Goal: Task Accomplishment & Management: Use online tool/utility

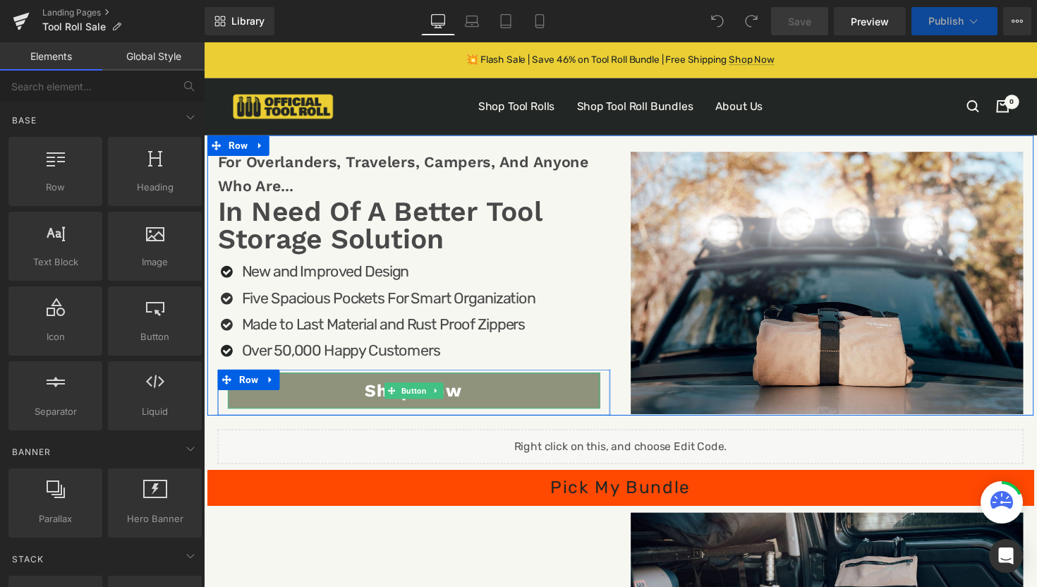
click at [566, 400] on link "Shop Now" at bounding box center [419, 399] width 381 height 37
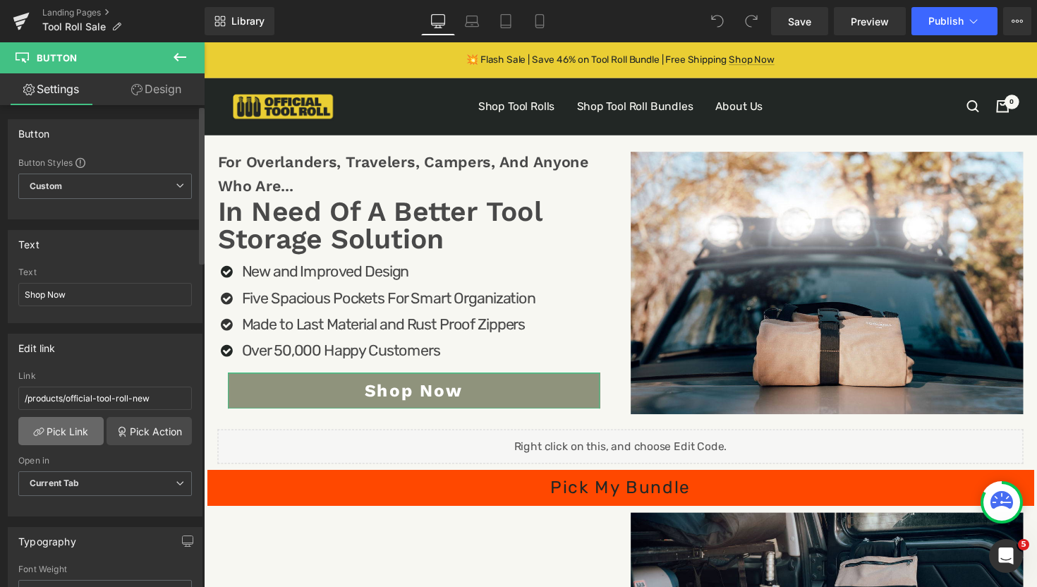
click at [59, 432] on link "Pick Link" at bounding box center [60, 431] width 85 height 28
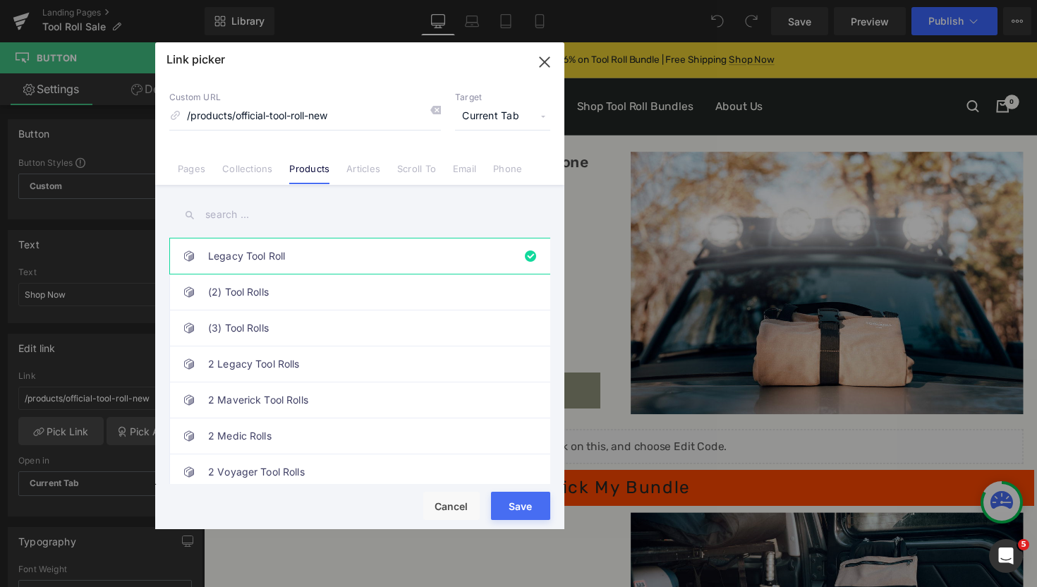
click at [552, 59] on icon "button" at bounding box center [544, 62] width 23 height 23
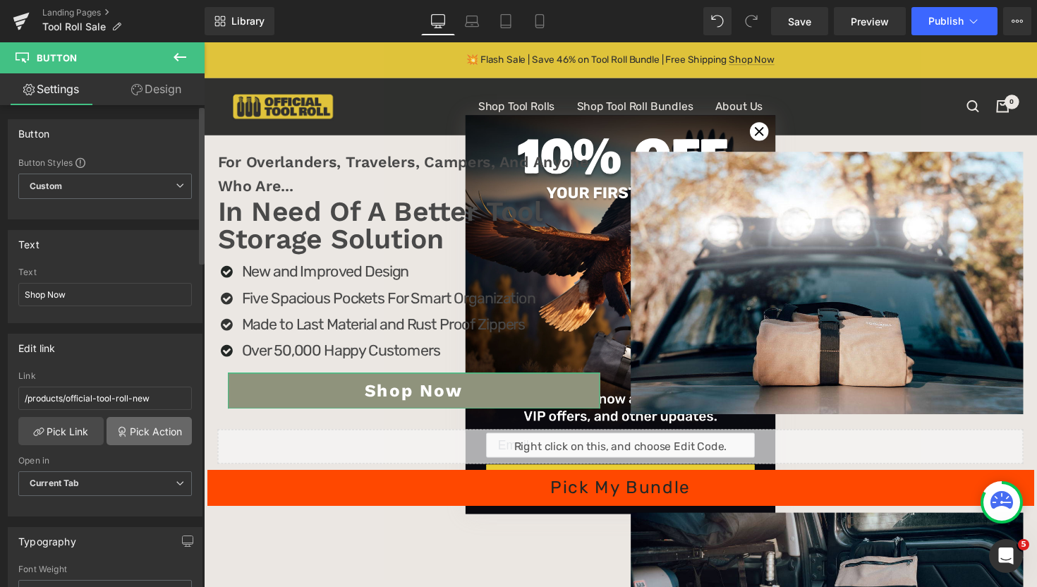
click at [162, 434] on link "Pick Action" at bounding box center [149, 431] width 85 height 28
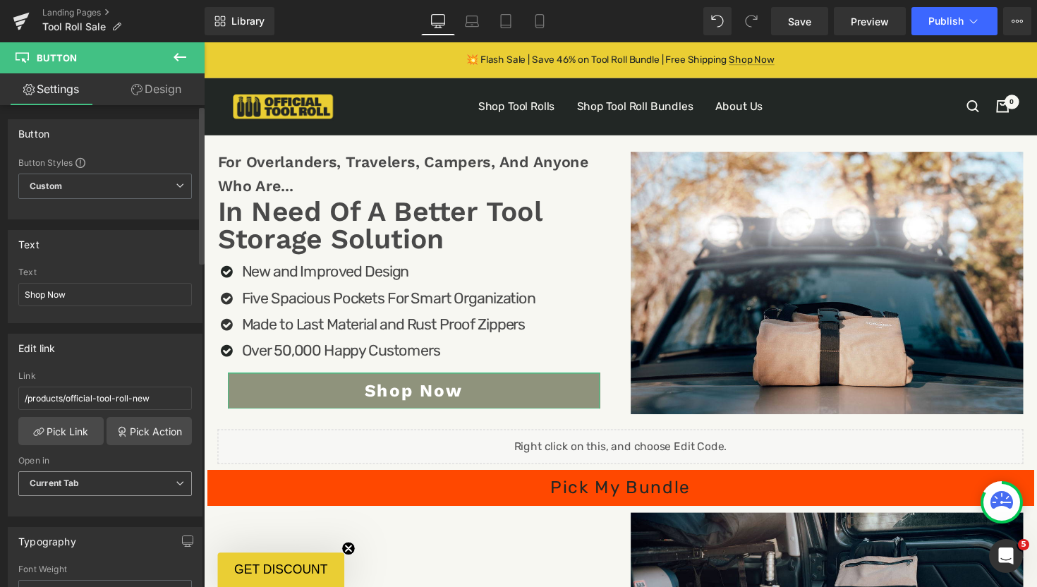
click at [149, 483] on span "Current Tab" at bounding box center [105, 483] width 174 height 25
click at [155, 460] on div "Open in" at bounding box center [102, 461] width 168 height 10
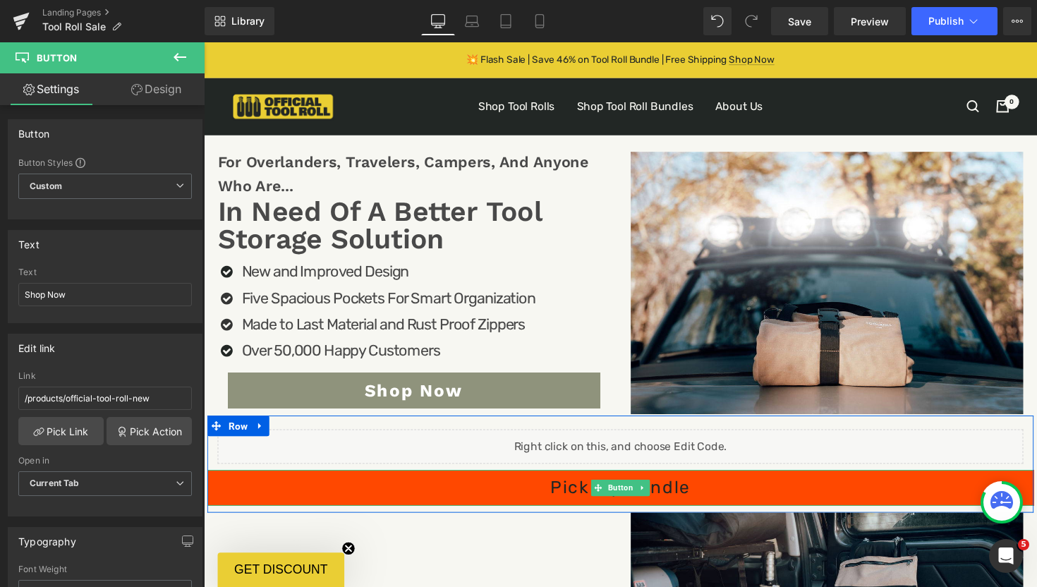
click at [487, 494] on link "Pick My Bundle" at bounding box center [630, 498] width 846 height 37
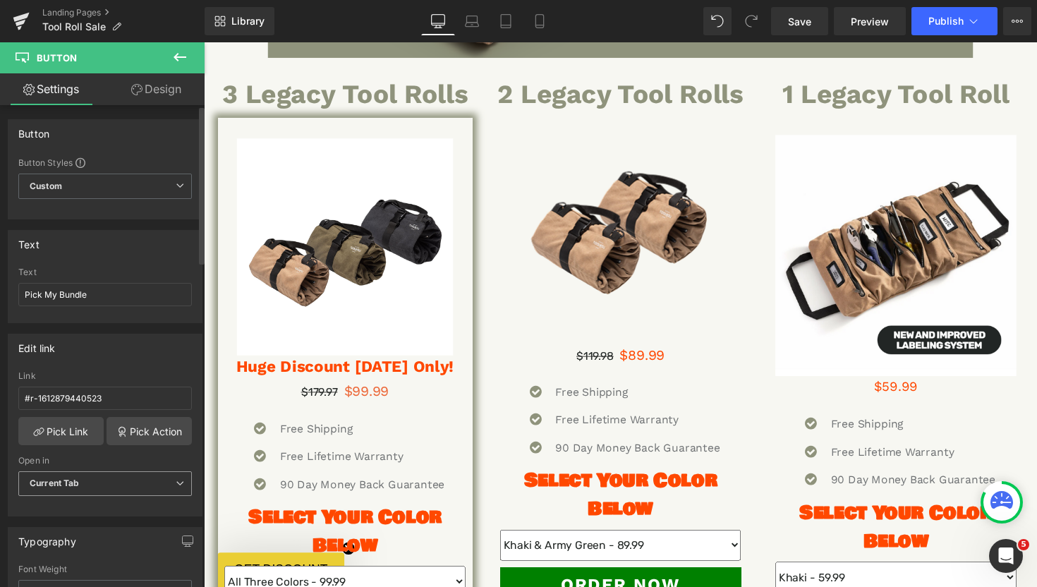
scroll to position [2368, 0]
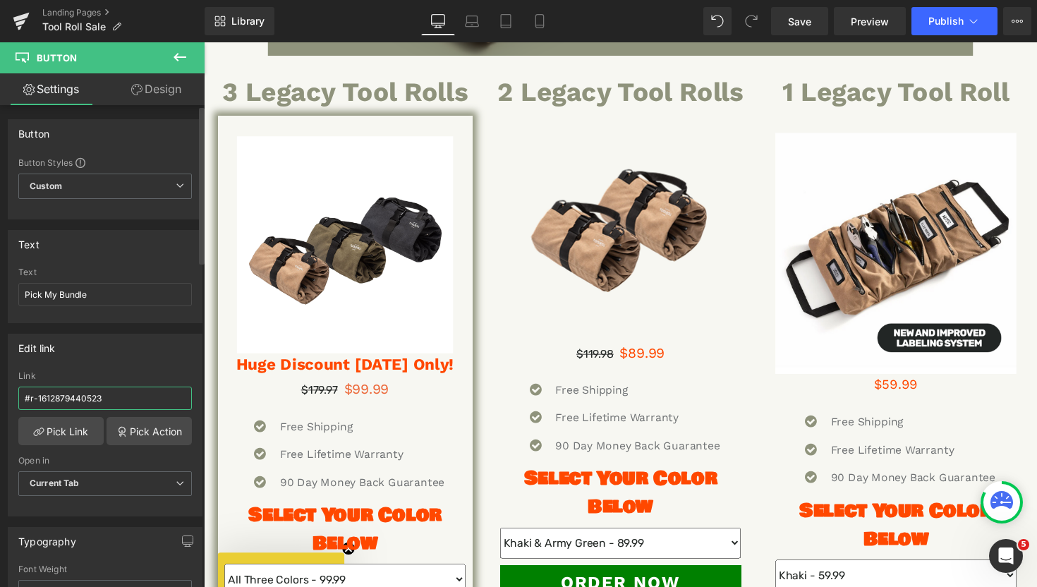
click at [130, 398] on input "#r-1612879440523" at bounding box center [105, 398] width 174 height 23
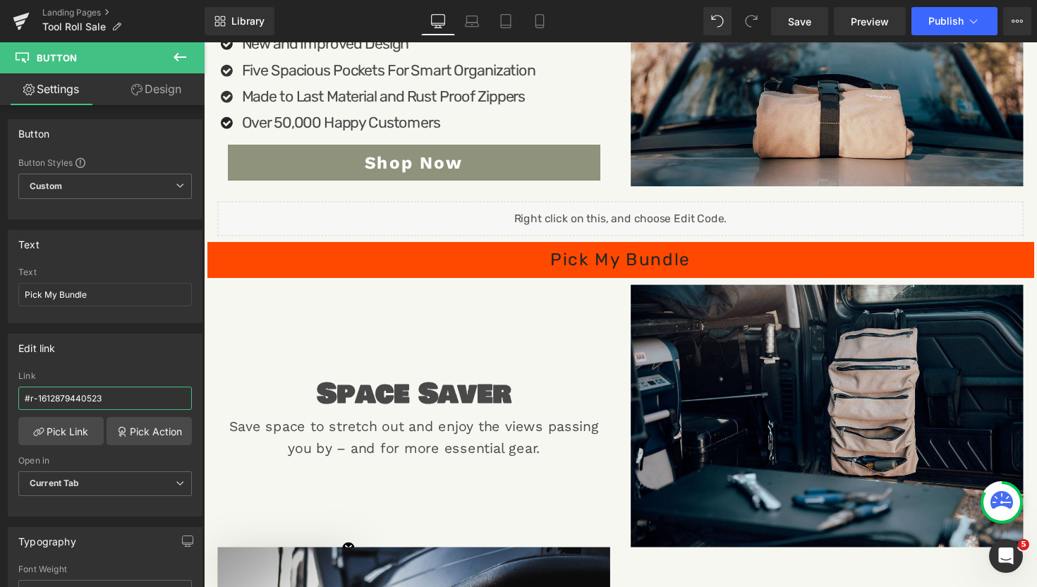
scroll to position [169, 0]
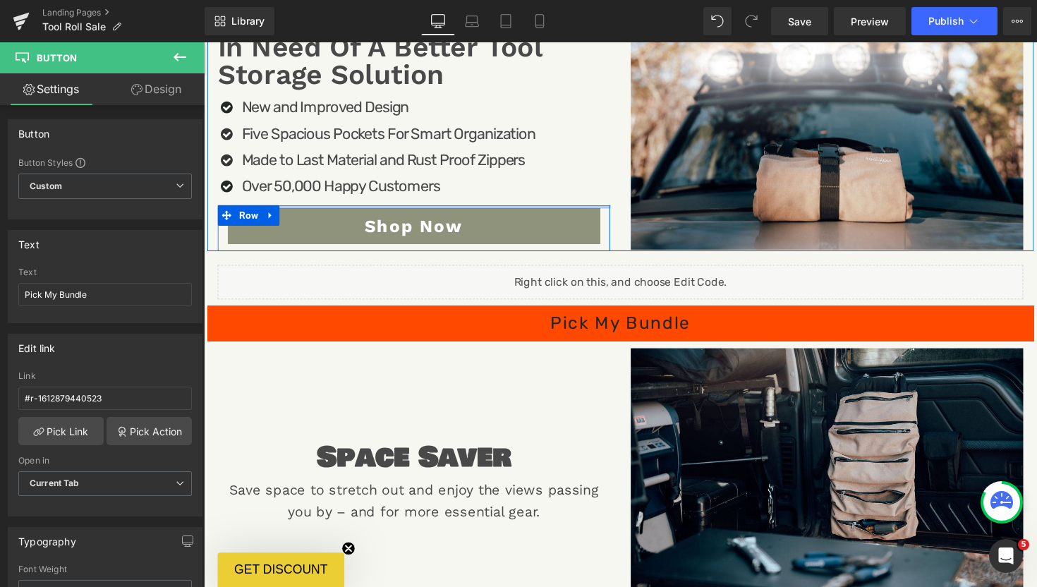
click at [405, 221] on span "Shop Now" at bounding box center [419, 230] width 101 height 20
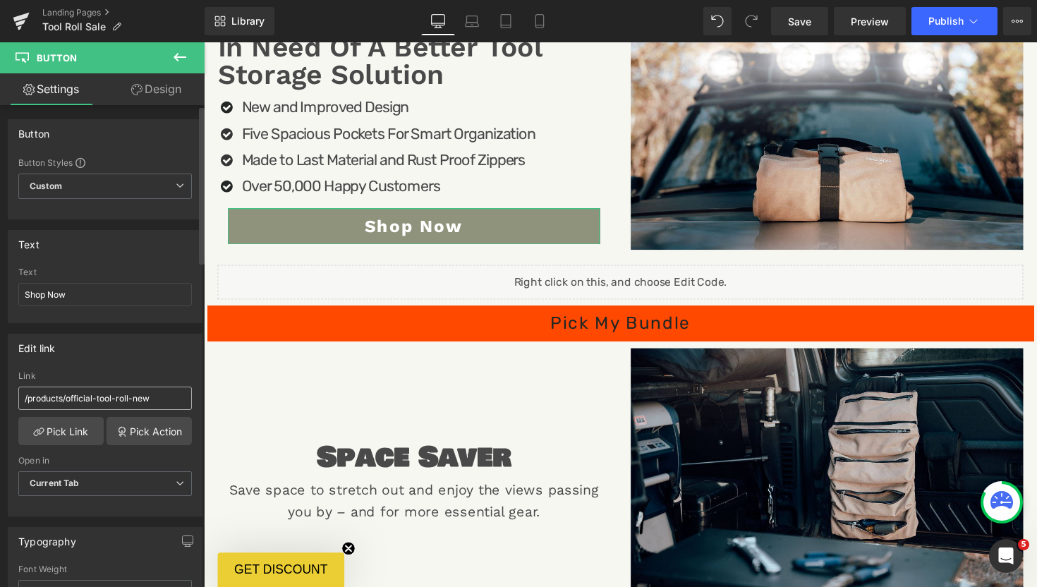
click at [157, 401] on input "/products/official-tool-roll-new" at bounding box center [105, 398] width 174 height 23
type input "#r-1612879440523"
click at [168, 372] on div "Link" at bounding box center [105, 376] width 174 height 10
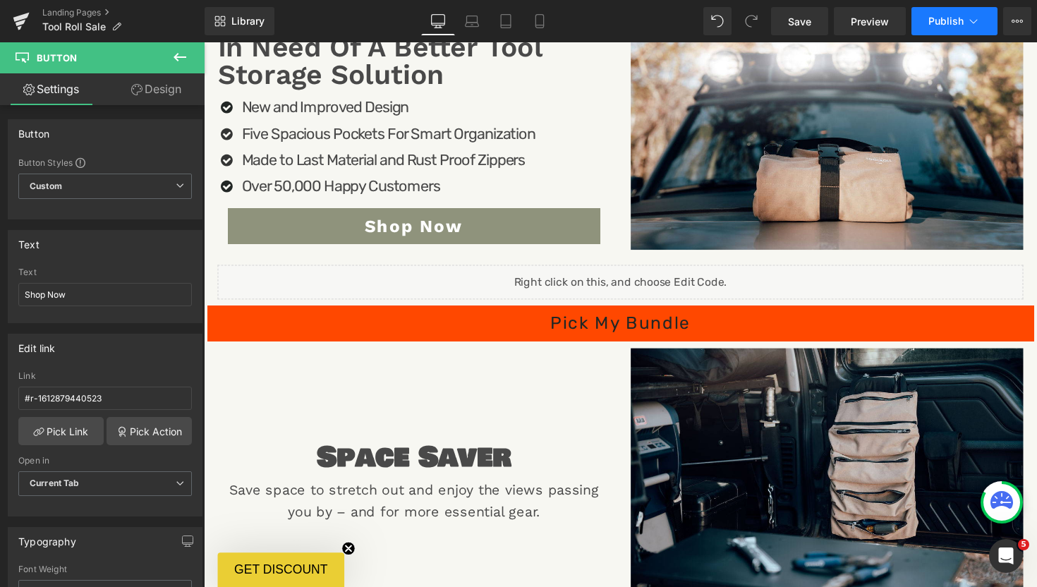
click at [939, 20] on span "Publish" at bounding box center [945, 21] width 35 height 11
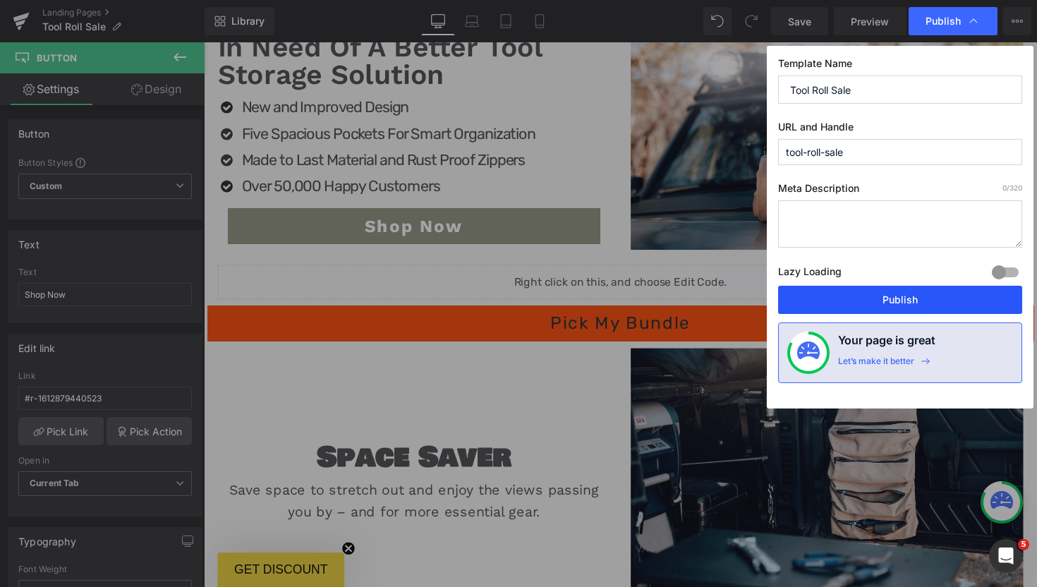
click at [912, 297] on button "Publish" at bounding box center [900, 300] width 244 height 28
